Goal: Task Accomplishment & Management: Manage account settings

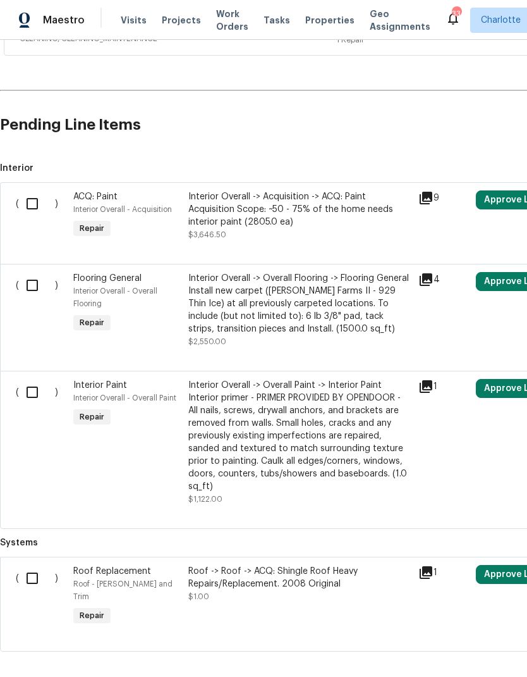
scroll to position [411, 0]
click at [77, 583] on span "Roof - Eaves and Trim" at bounding box center [122, 590] width 99 height 20
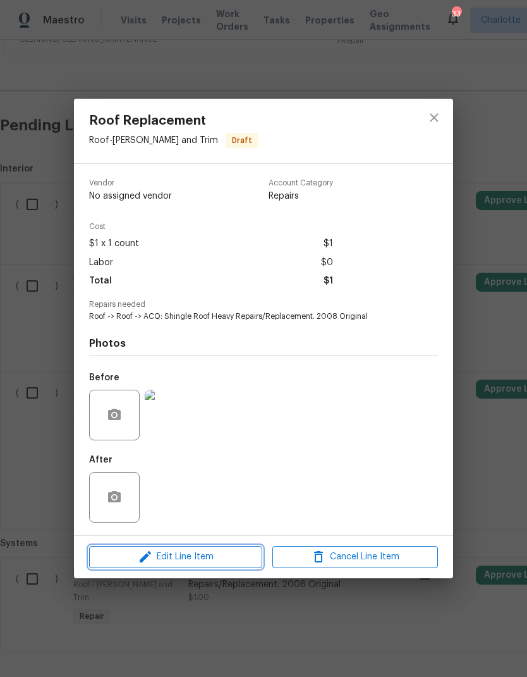
click at [116, 554] on span "Edit Line Item" at bounding box center [176, 557] width 166 height 16
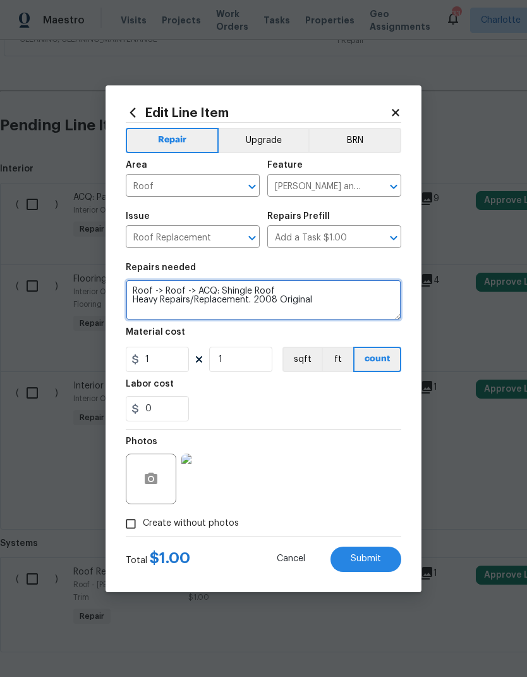
click at [136, 281] on textarea "Roof -> Roof -> ACQ: Shingle Roof Heavy Repairs/Replacement. 2008 Original" at bounding box center [264, 299] width 276 height 40
type textarea "QUOTE: Roof -> Roof -> ACQ: Shingle Roof Heavy Repairs/Replacement. 2008 Origin…"
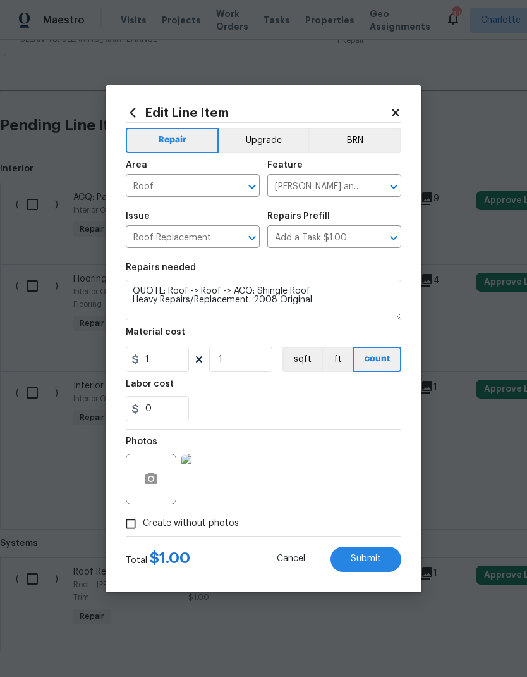
click at [251, 399] on div "0" at bounding box center [264, 408] width 276 height 25
click at [374, 555] on span "Submit" at bounding box center [366, 558] width 30 height 9
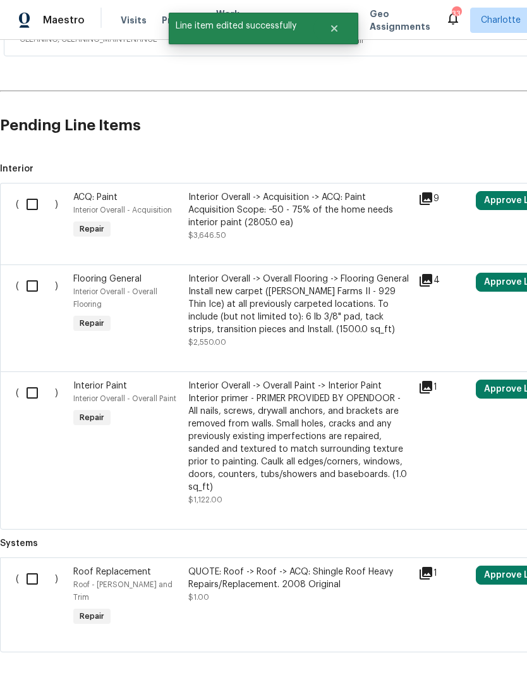
click at [30, 583] on input "checkbox" at bounding box center [37, 578] width 36 height 27
checkbox input "true"
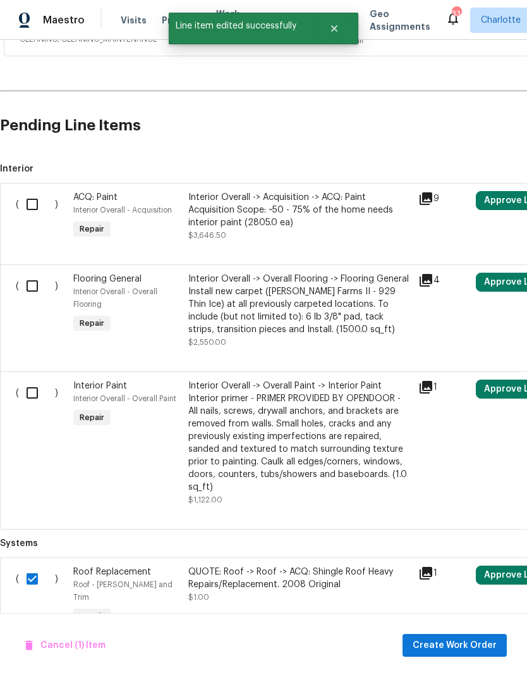
click at [486, 649] on span "Create Work Order" at bounding box center [455, 645] width 84 height 16
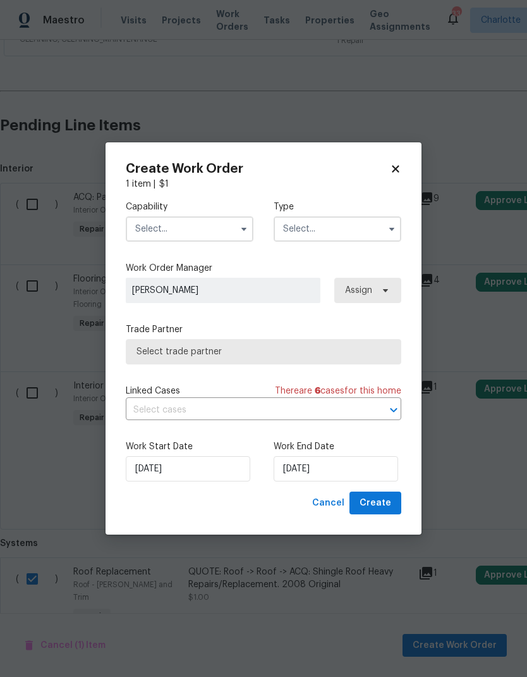
click at [212, 224] on input "text" at bounding box center [190, 228] width 128 height 25
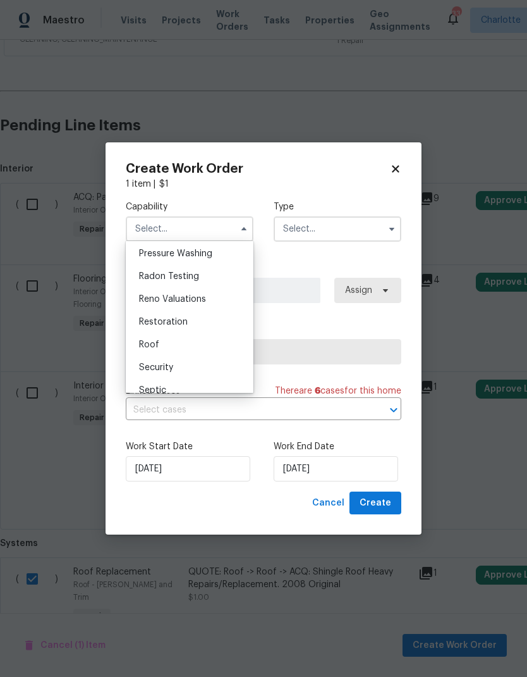
scroll to position [1206, 0]
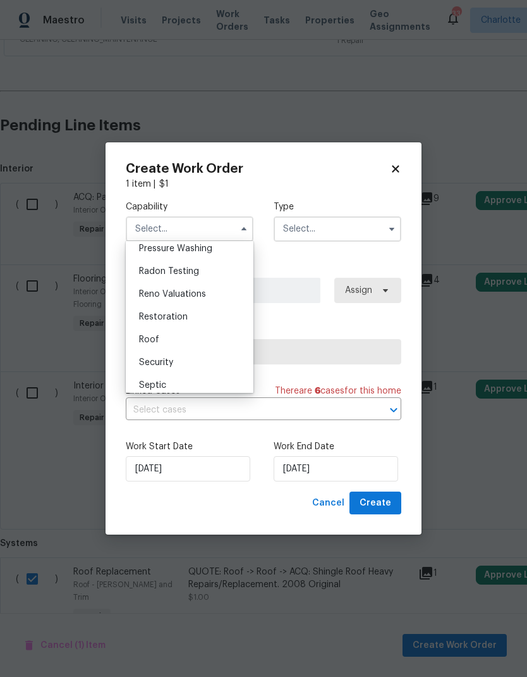
click at [202, 342] on div "Roof" at bounding box center [189, 339] width 121 height 23
type input "Roof"
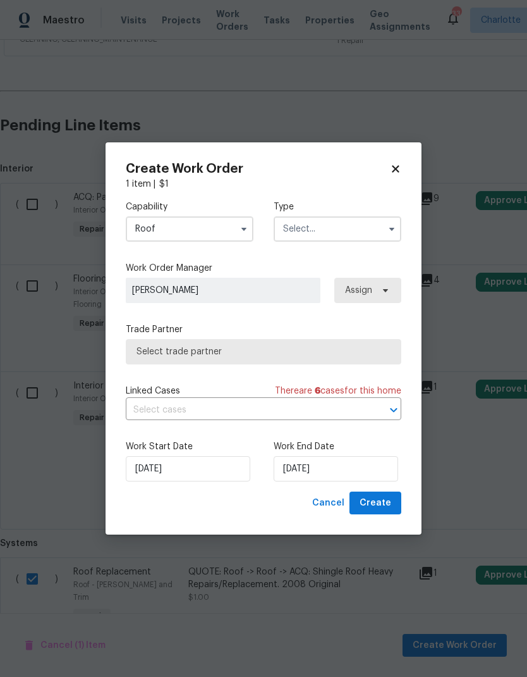
click at [353, 227] on input "text" at bounding box center [338, 228] width 128 height 25
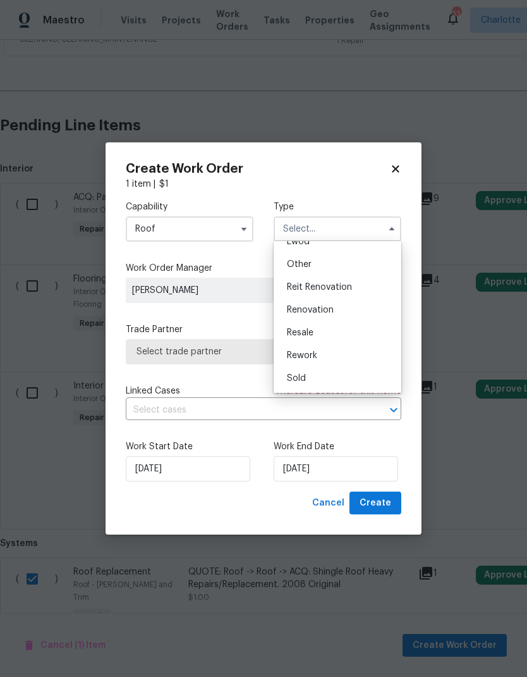
scroll to position [150, 0]
click at [351, 310] on div "Renovation" at bounding box center [337, 309] width 121 height 23
type input "Renovation"
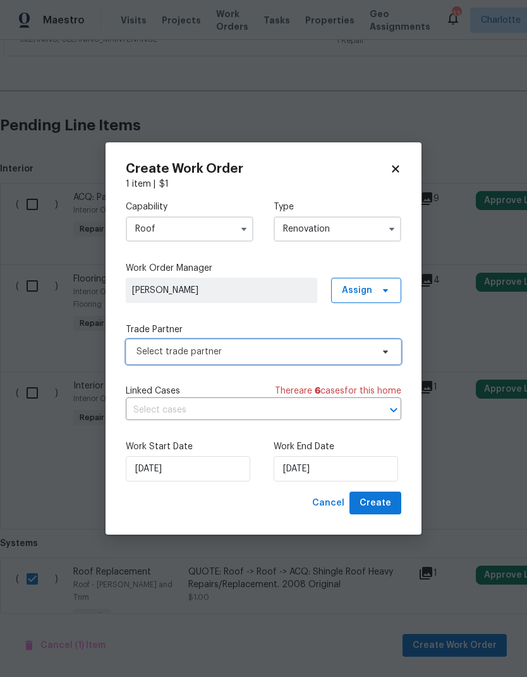
click at [365, 362] on span "Select trade partner" at bounding box center [264, 351] width 276 height 25
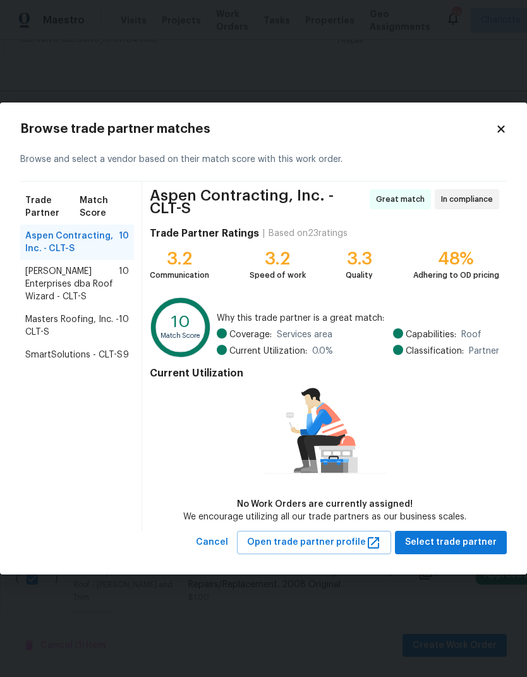
click at [99, 364] on div "SmartSolutions - CLT-S 9" at bounding box center [77, 354] width 114 height 23
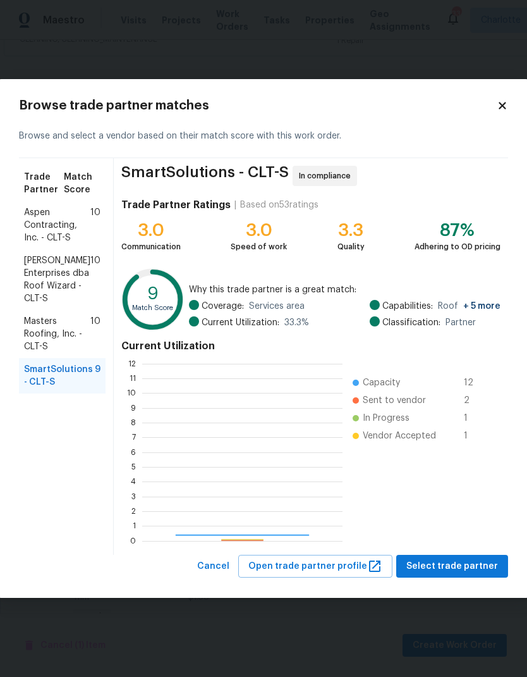
scroll to position [177, 200]
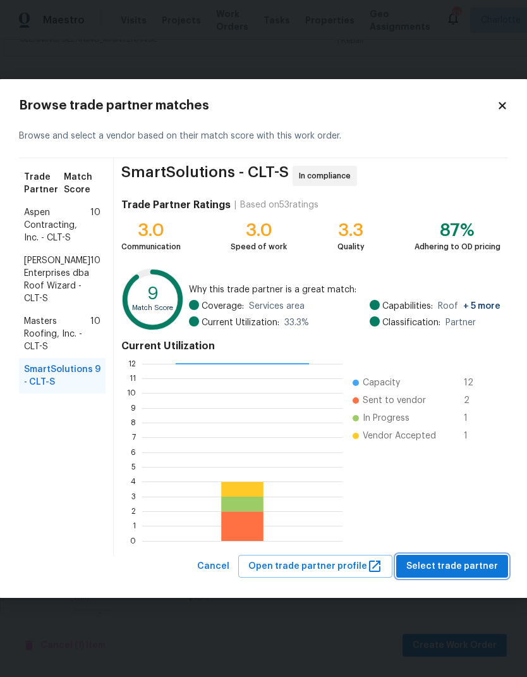
click at [465, 558] on button "Select trade partner" at bounding box center [452, 566] width 112 height 23
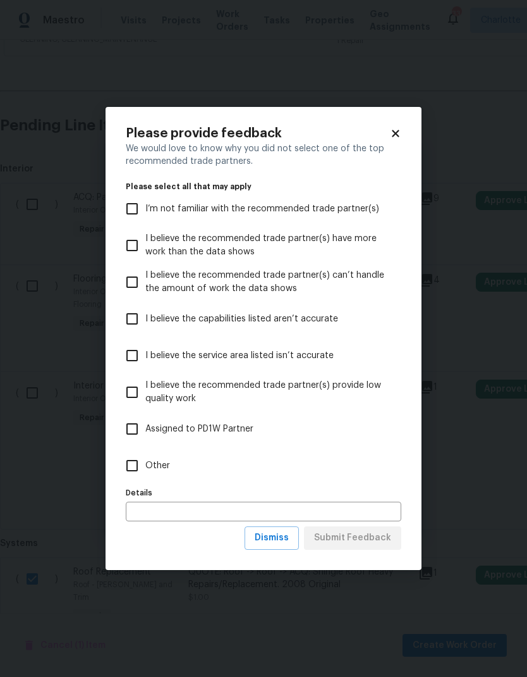
click at [130, 465] on input "Other" at bounding box center [132, 465] width 27 height 27
checkbox input "true"
click at [374, 544] on span "Submit Feedback" at bounding box center [352, 538] width 77 height 16
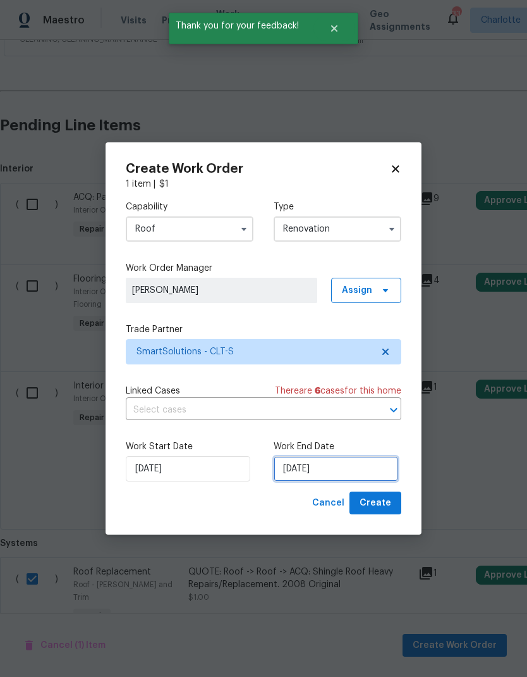
click at [364, 472] on input "9/25/2025" at bounding box center [336, 468] width 125 height 25
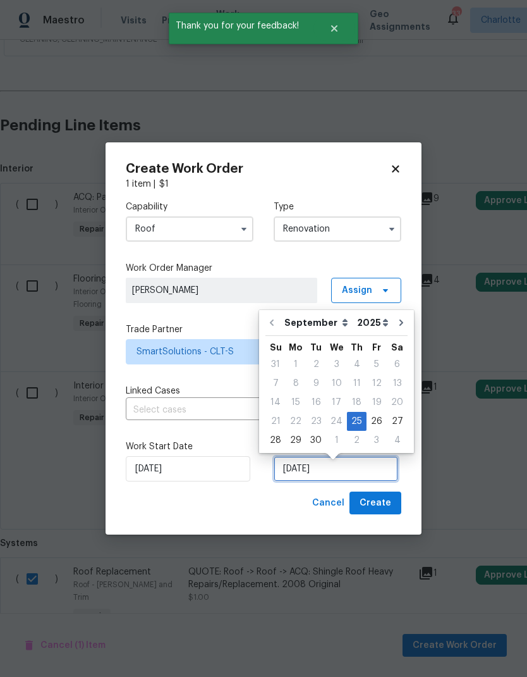
scroll to position [5, 0]
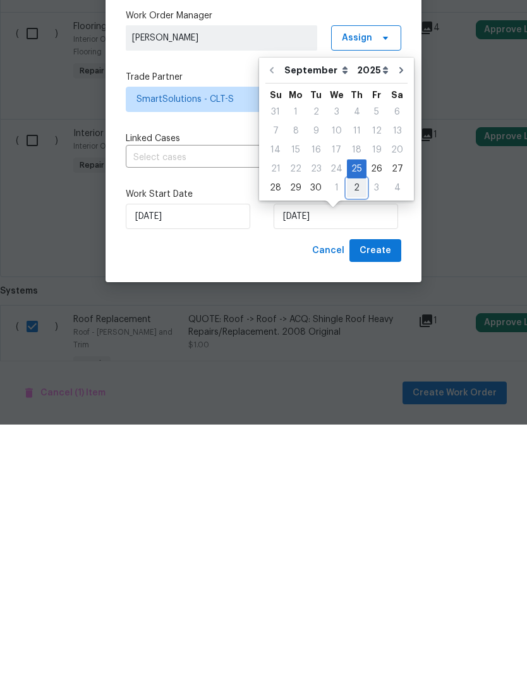
click at [359, 431] on div "2" at bounding box center [357, 440] width 20 height 18
type input "10/2/2025"
select select "9"
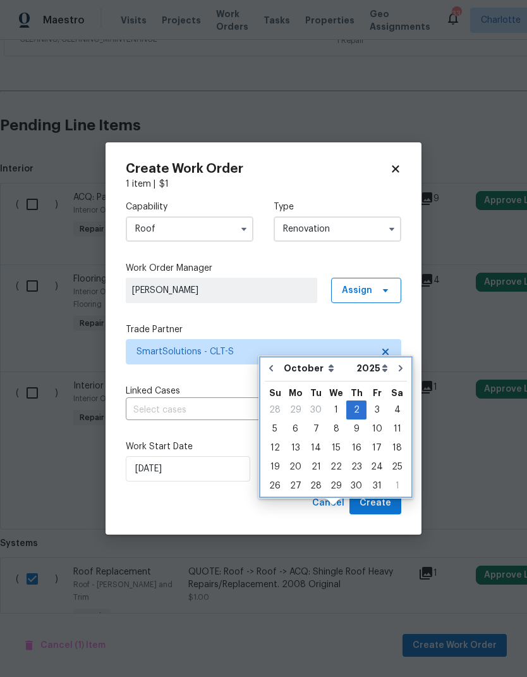
click at [271, 363] on icon "Go to previous month" at bounding box center [271, 368] width 10 height 10
type input "9/25/2025"
select select "8"
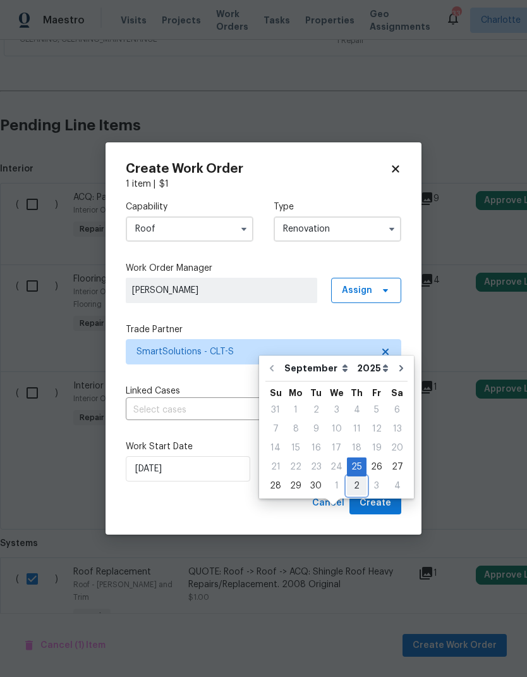
click at [355, 477] on div "2" at bounding box center [357, 486] width 20 height 18
type input "10/2/2025"
select select "9"
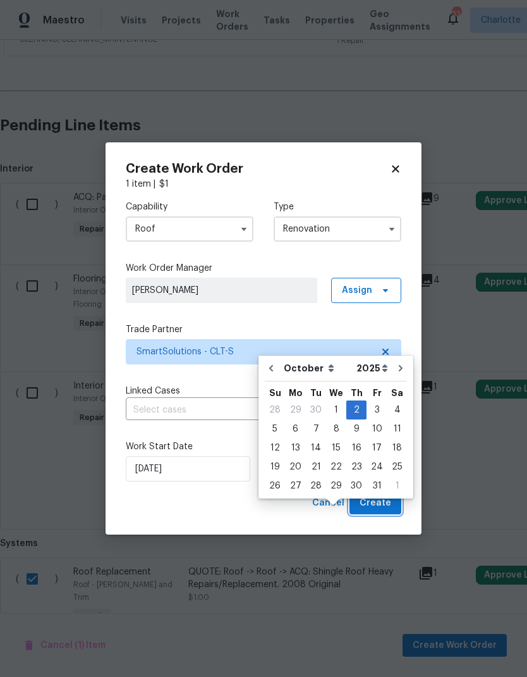
click at [385, 507] on span "Create" at bounding box center [376, 503] width 32 height 16
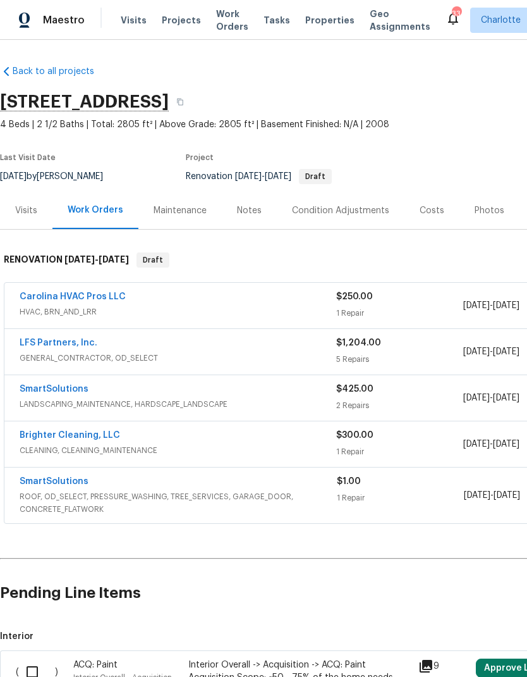
scroll to position [-1, 0]
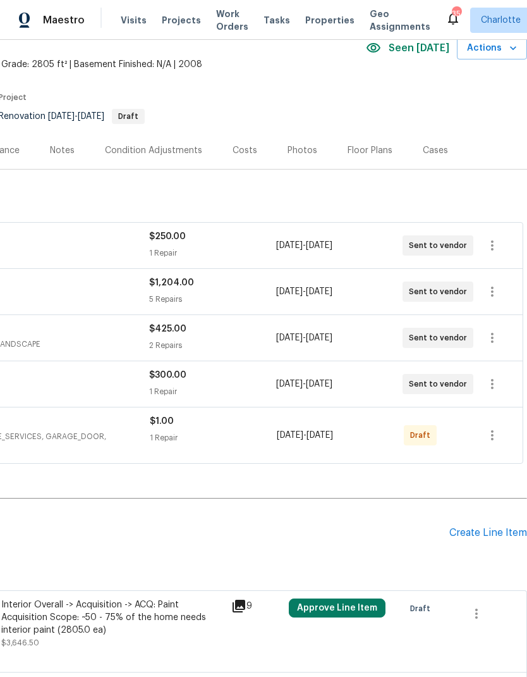
scroll to position [60, 187]
click at [496, 433] on icon "button" at bounding box center [492, 434] width 15 height 15
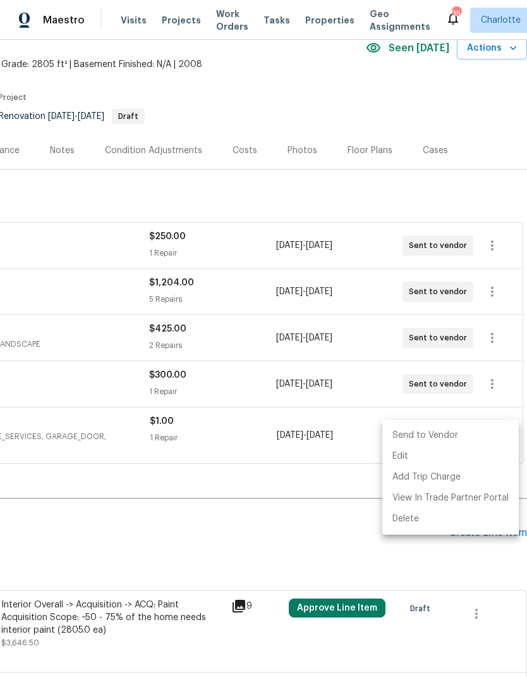
click at [481, 438] on li "Send to Vendor" at bounding box center [451, 435] width 137 height 21
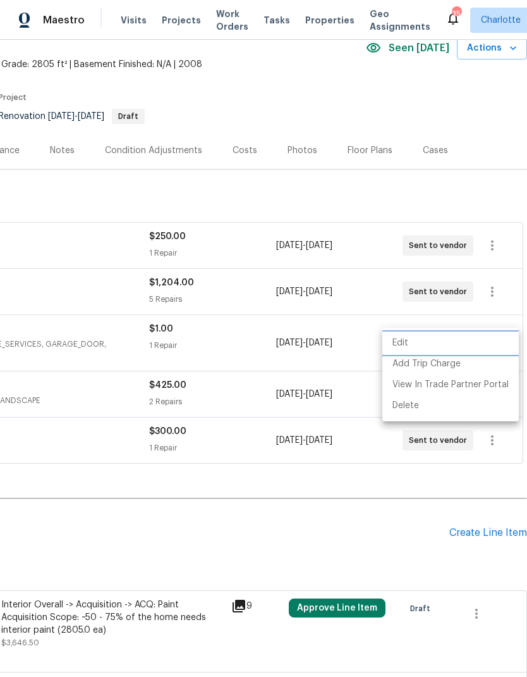
click at [341, 548] on div at bounding box center [263, 338] width 527 height 677
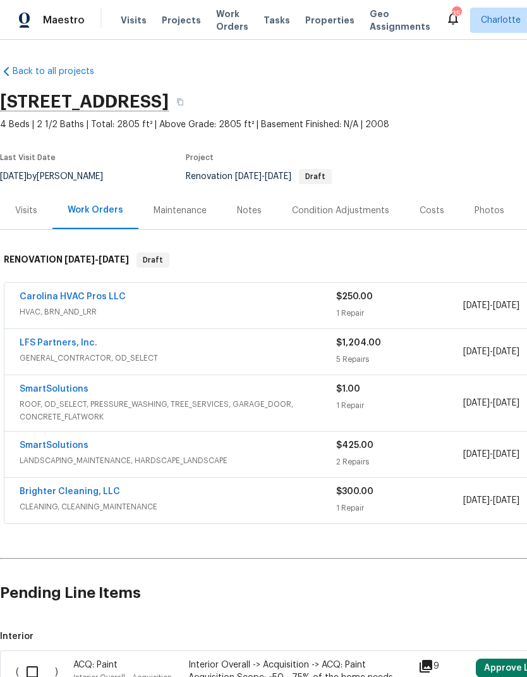
scroll to position [0, 0]
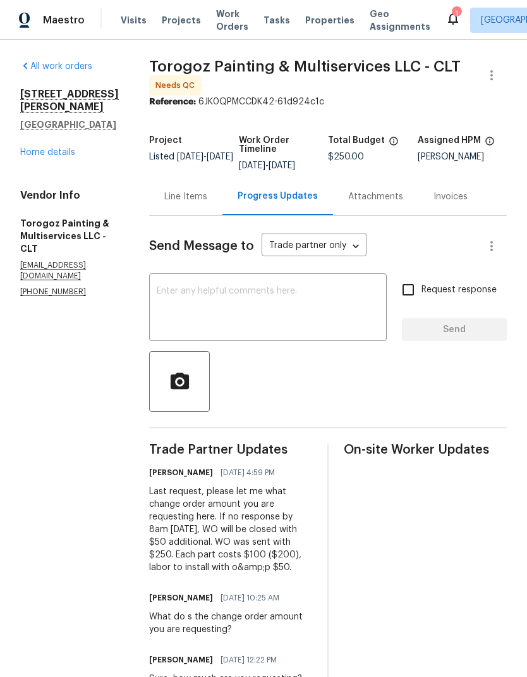
click at [201, 215] on div "Line Items" at bounding box center [185, 196] width 73 height 37
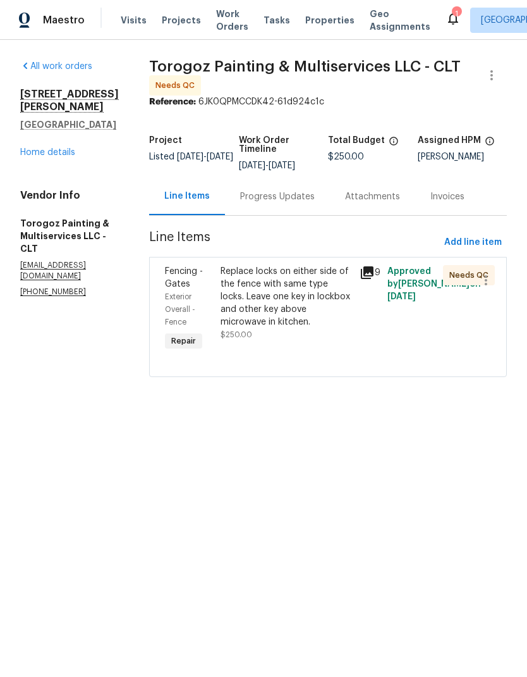
click at [203, 288] on span "Fencing - Gates" at bounding box center [184, 277] width 38 height 21
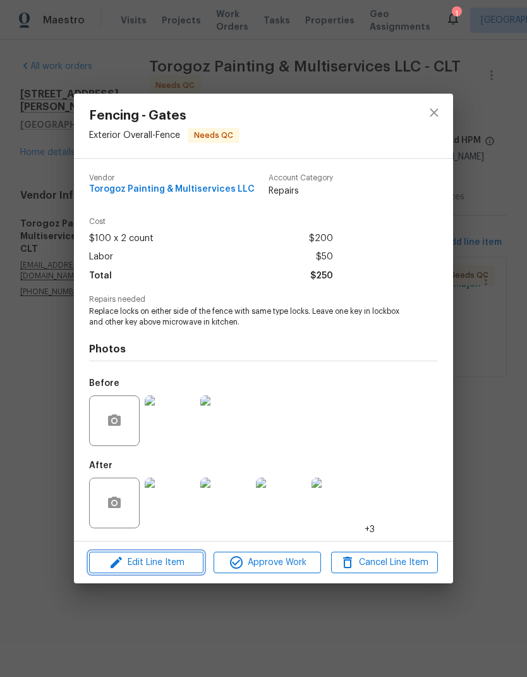
click at [120, 562] on icon "button" at bounding box center [116, 562] width 15 height 15
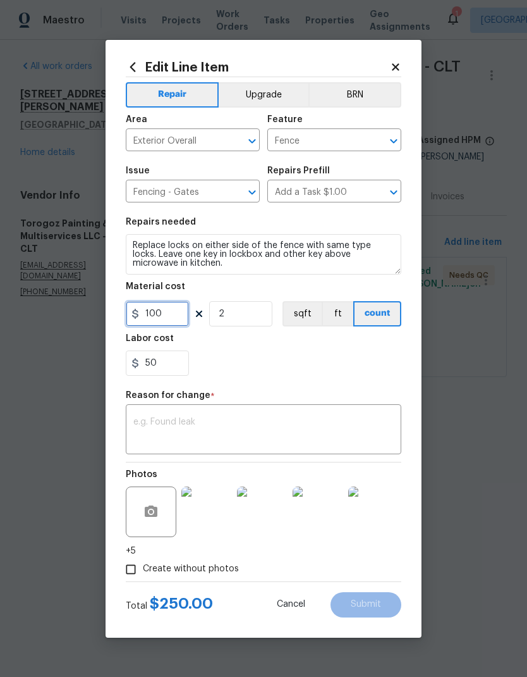
click at [173, 313] on input "100" at bounding box center [157, 313] width 63 height 25
type input "125"
click at [345, 378] on section "Repairs needed Replace locks on either side of the fence with same type locks. …" at bounding box center [264, 296] width 276 height 173
click at [318, 422] on textarea at bounding box center [263, 430] width 261 height 27
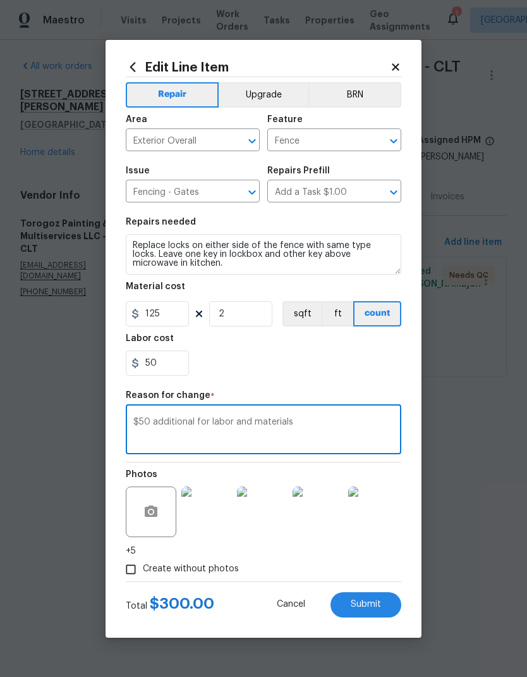
type textarea "$50 additional for labor and materials"
click at [349, 373] on div "50" at bounding box center [264, 362] width 276 height 25
click at [377, 601] on span "Submit" at bounding box center [366, 603] width 30 height 9
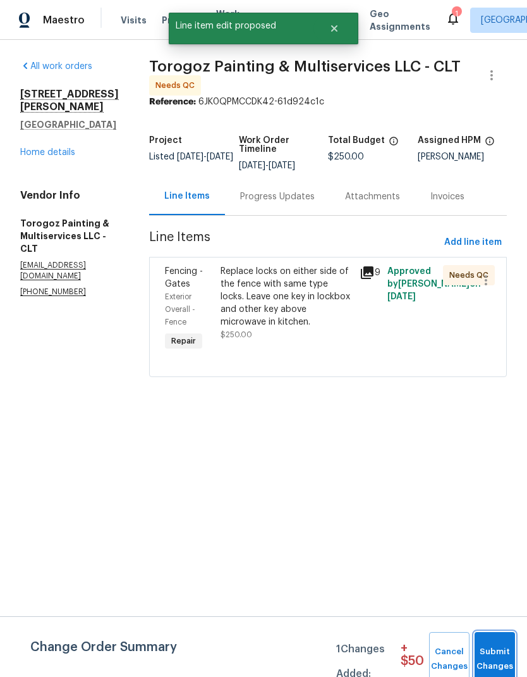
click at [506, 645] on span "Submit Changes" at bounding box center [495, 658] width 28 height 29
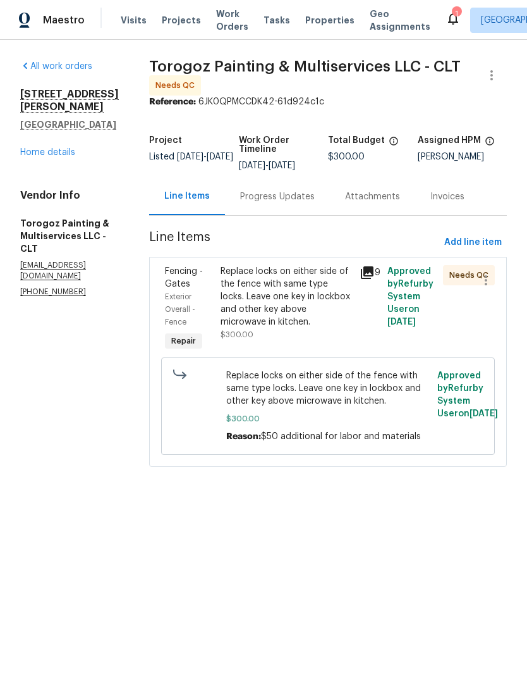
click at [195, 307] on span "Exterior Overall - Fence" at bounding box center [180, 309] width 30 height 33
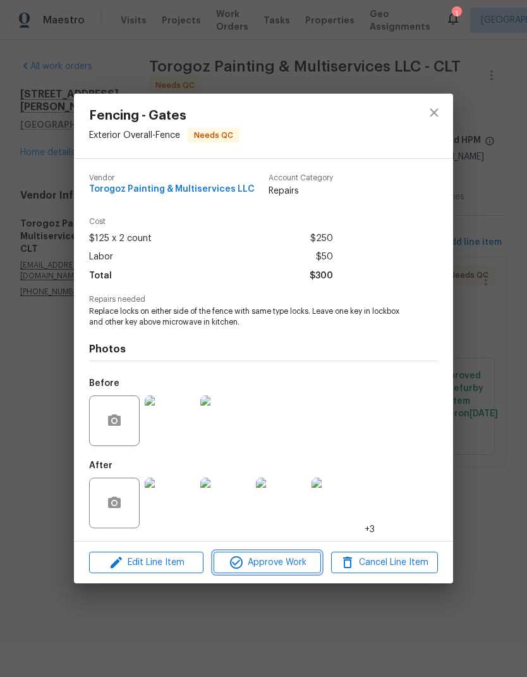
click at [282, 565] on span "Approve Work" at bounding box center [267, 563] width 99 height 16
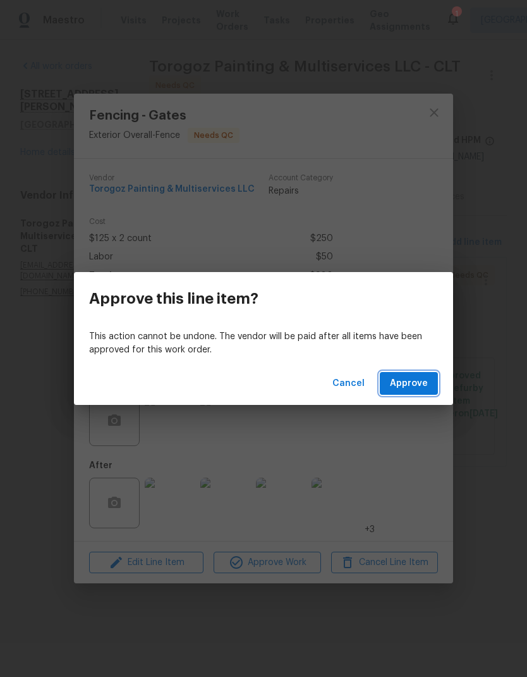
click at [423, 376] on span "Approve" at bounding box center [409, 384] width 38 height 16
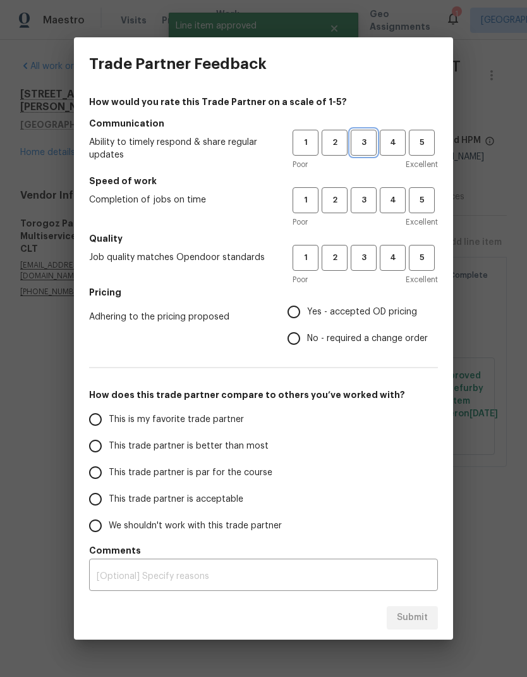
click at [364, 154] on button "3" at bounding box center [364, 143] width 26 height 26
click at [382, 206] on span "4" at bounding box center [392, 200] width 23 height 15
click at [376, 244] on h5 "Quality" at bounding box center [263, 238] width 349 height 13
click at [363, 190] on button "3" at bounding box center [364, 200] width 26 height 26
click at [369, 250] on button "3" at bounding box center [364, 258] width 26 height 26
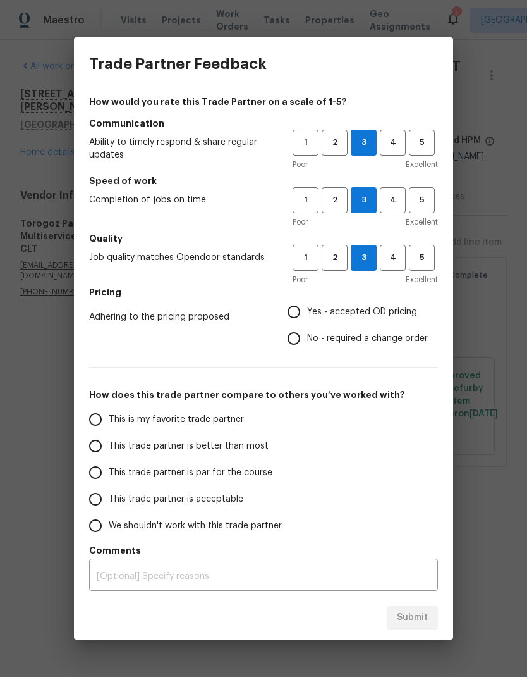
click at [293, 345] on input "No - required a change order" at bounding box center [294, 338] width 27 height 27
radio input "true"
click at [106, 474] on input "This trade partner is par for the course" at bounding box center [95, 472] width 27 height 27
click at [400, 599] on div "Submit" at bounding box center [263, 618] width 379 height 44
click at [416, 620] on span "Submit" at bounding box center [412, 618] width 31 height 16
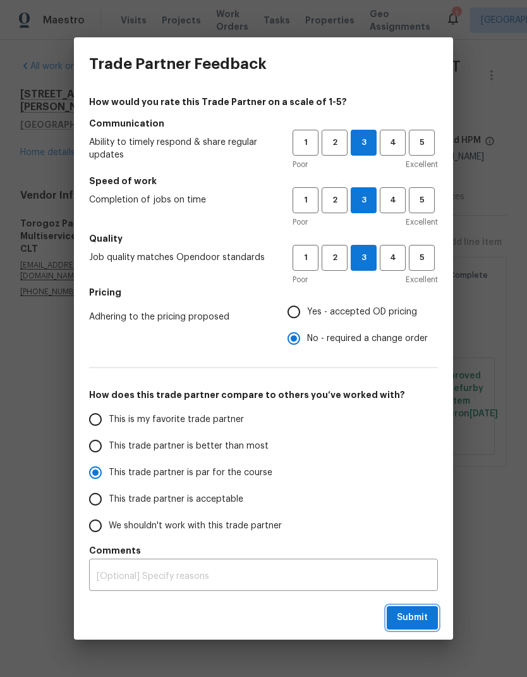
radio input "true"
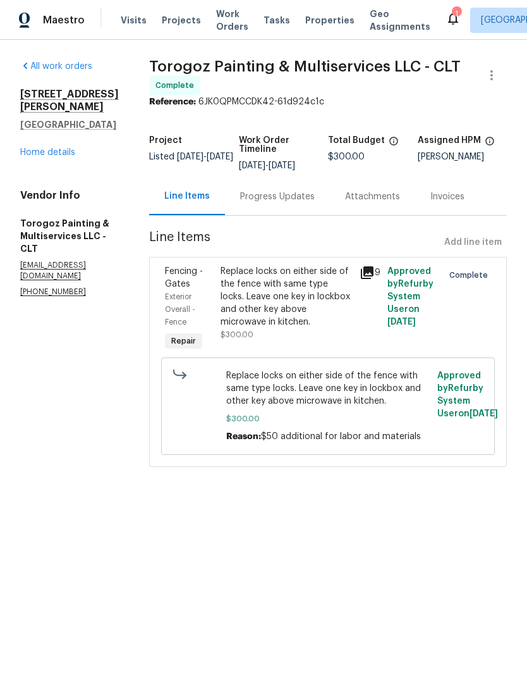
radio input "false"
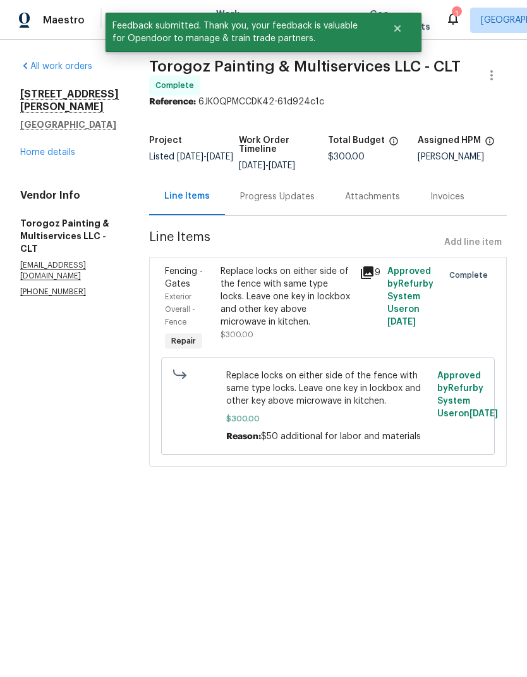
click at [35, 148] on link "Home details" at bounding box center [47, 152] width 55 height 9
